Goal: Information Seeking & Learning: Learn about a topic

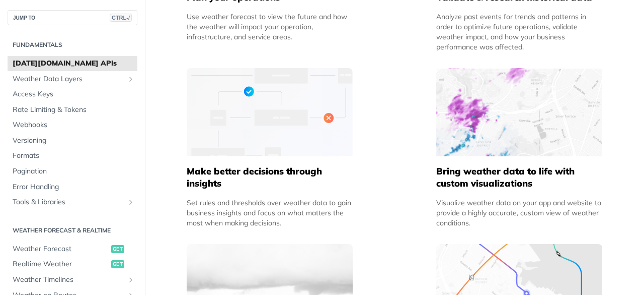
scroll to position [608, 0]
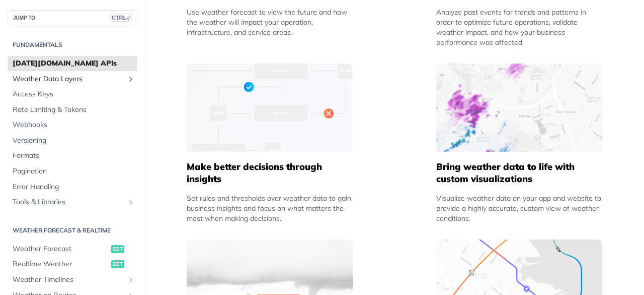
click at [127, 78] on icon "Show subpages for Weather Data Layers" at bounding box center [131, 79] width 8 height 8
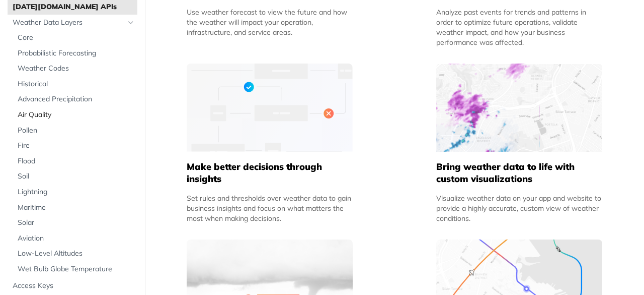
scroll to position [59, 0]
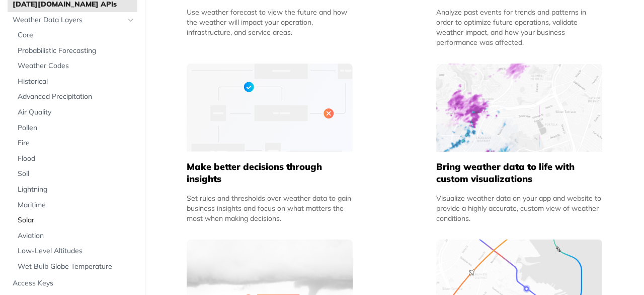
click at [48, 218] on span "Solar" at bounding box center [76, 220] width 117 height 10
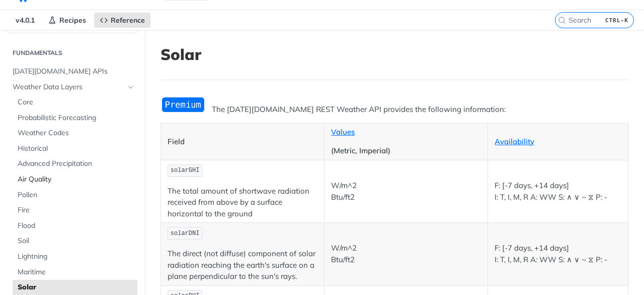
scroll to position [17, 0]
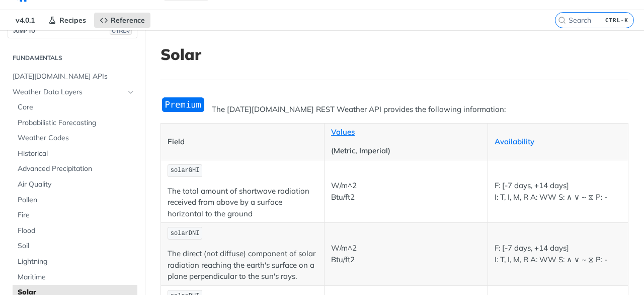
click at [180, 102] on img "Expand image" at bounding box center [183, 104] width 45 height 17
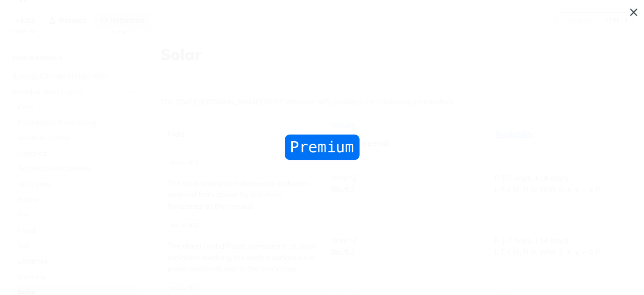
click at [198, 110] on span "Collapse image" at bounding box center [322, 147] width 644 height 295
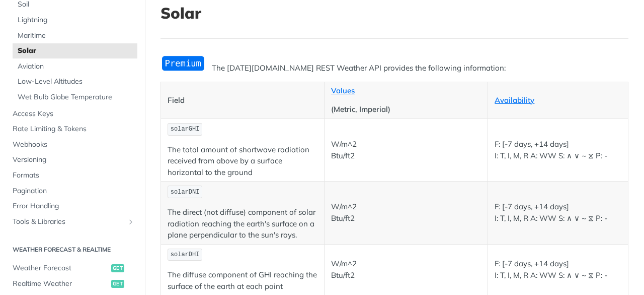
scroll to position [235, 0]
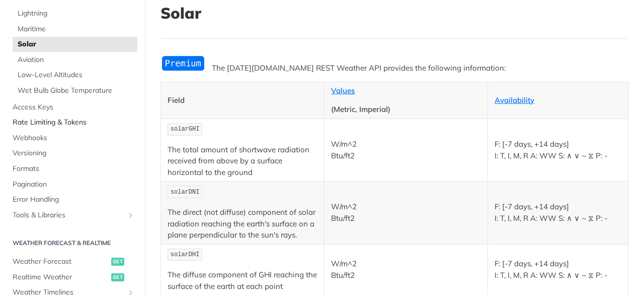
click at [84, 122] on span "Rate Limiting & Tokens" at bounding box center [74, 122] width 122 height 10
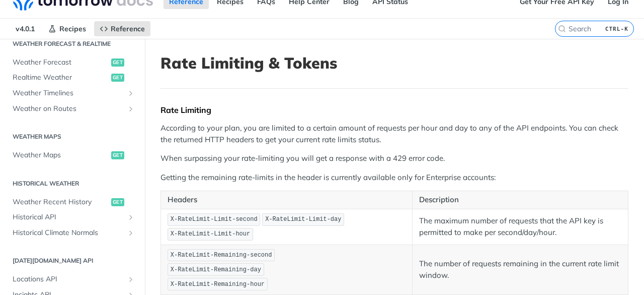
scroll to position [236, 0]
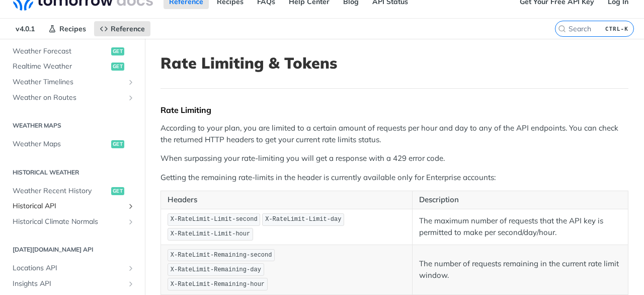
click at [127, 205] on icon "Show subpages for Historical API" at bounding box center [131, 206] width 8 height 8
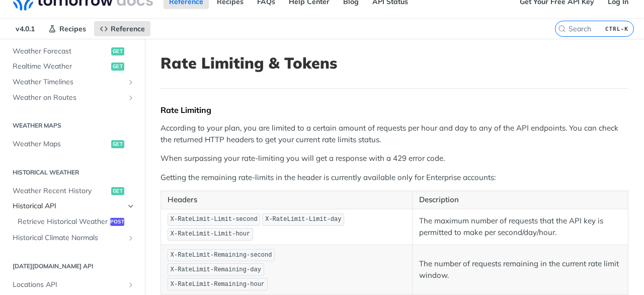
click at [127, 205] on icon "Hide subpages for Historical API" at bounding box center [131, 206] width 8 height 8
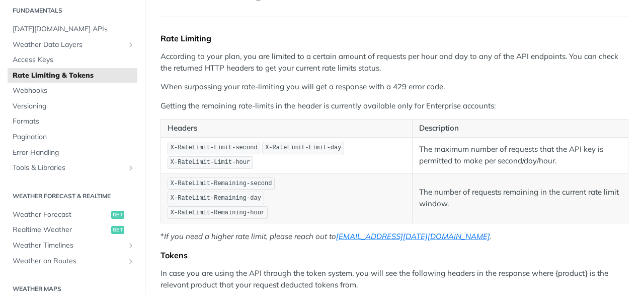
scroll to position [0, 0]
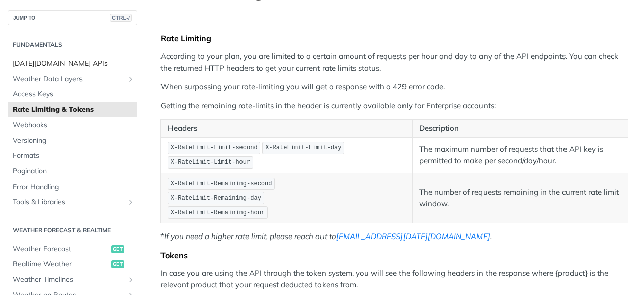
click at [96, 62] on span "[DATE][DOMAIN_NAME] APIs" at bounding box center [74, 63] width 122 height 10
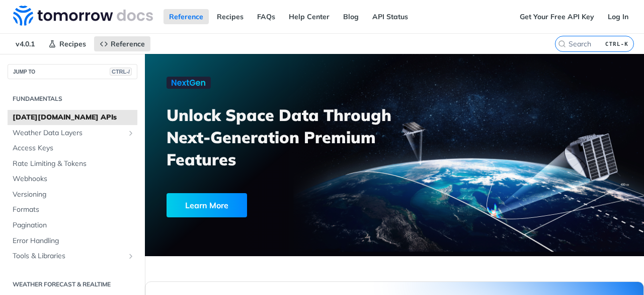
click at [225, 199] on div "Learn More" at bounding box center [207, 205] width 81 height 24
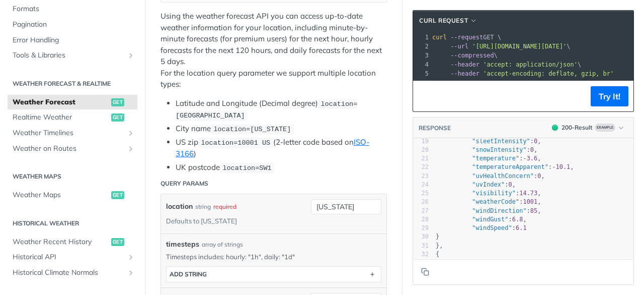
scroll to position [156, 0]
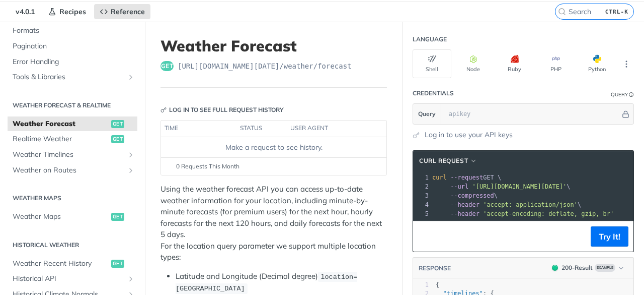
scroll to position [33, 0]
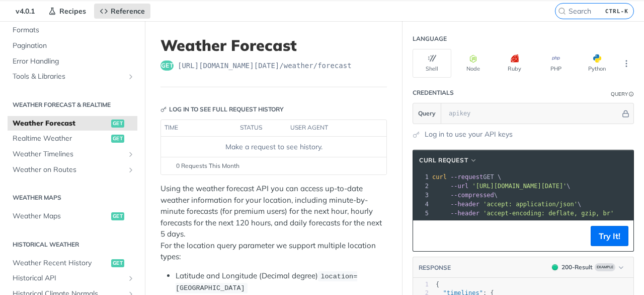
click at [163, 63] on span "get" at bounding box center [167, 65] width 13 height 10
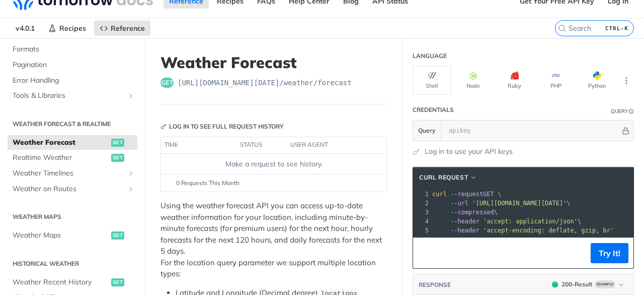
scroll to position [0, 0]
